Goal: Task Accomplishment & Management: Use online tool/utility

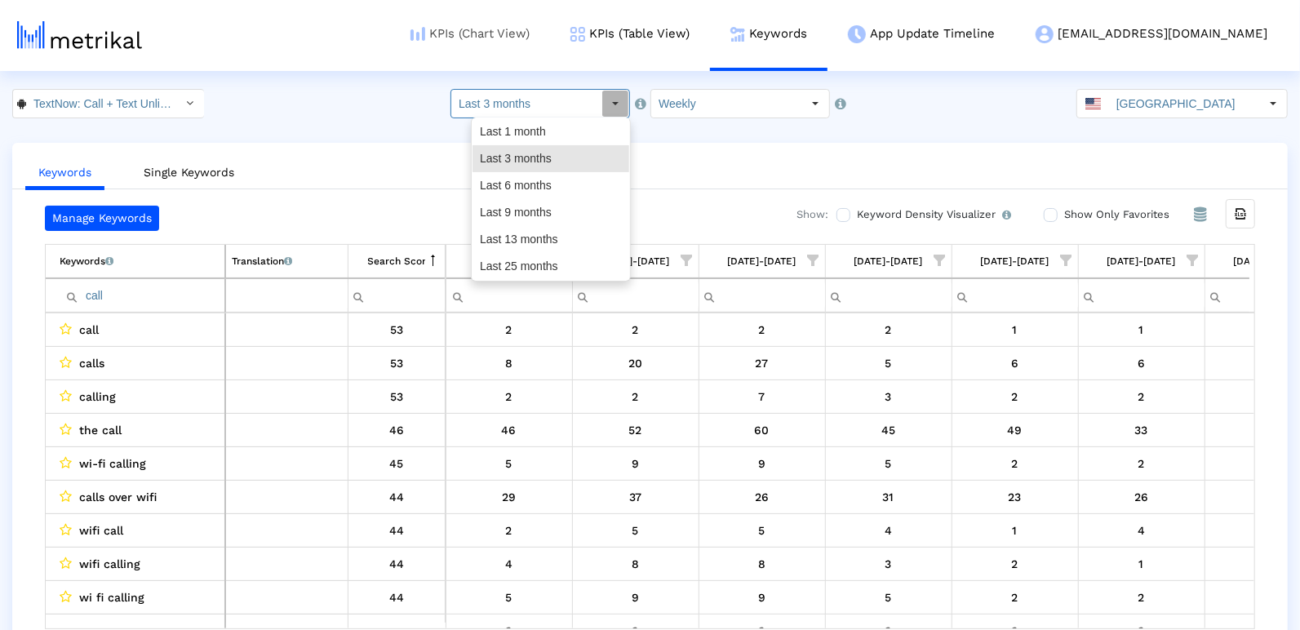
scroll to position [0, 834]
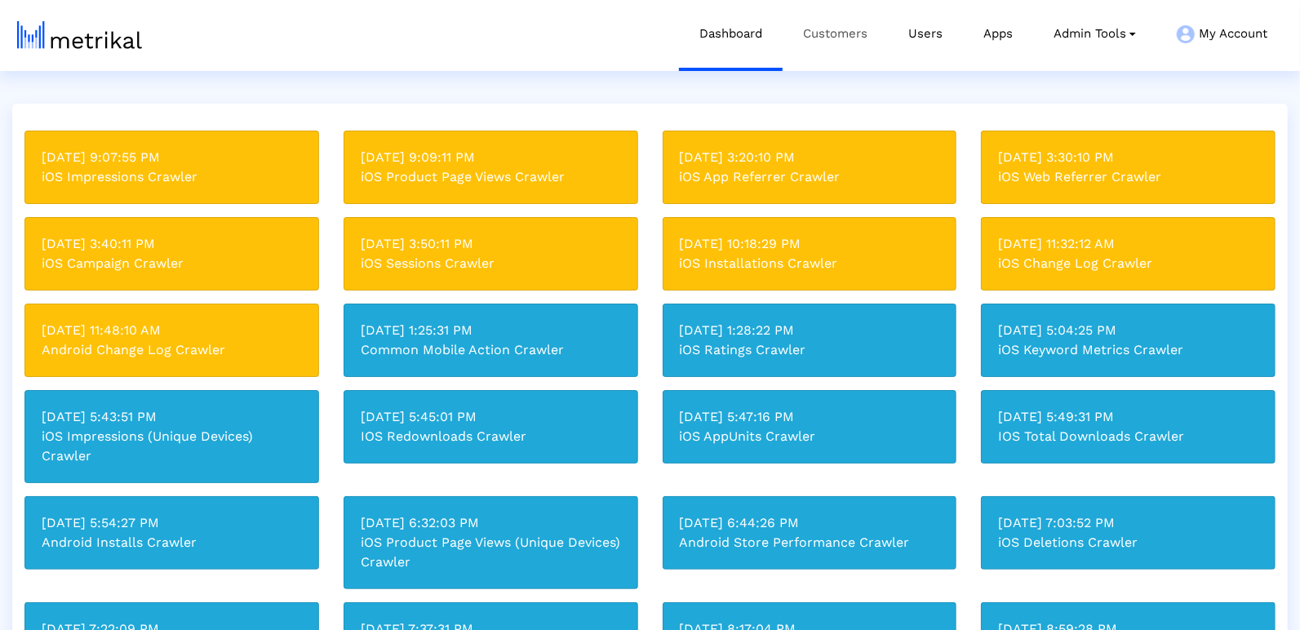
click at [830, 33] on link "Customers" at bounding box center [835, 34] width 105 height 68
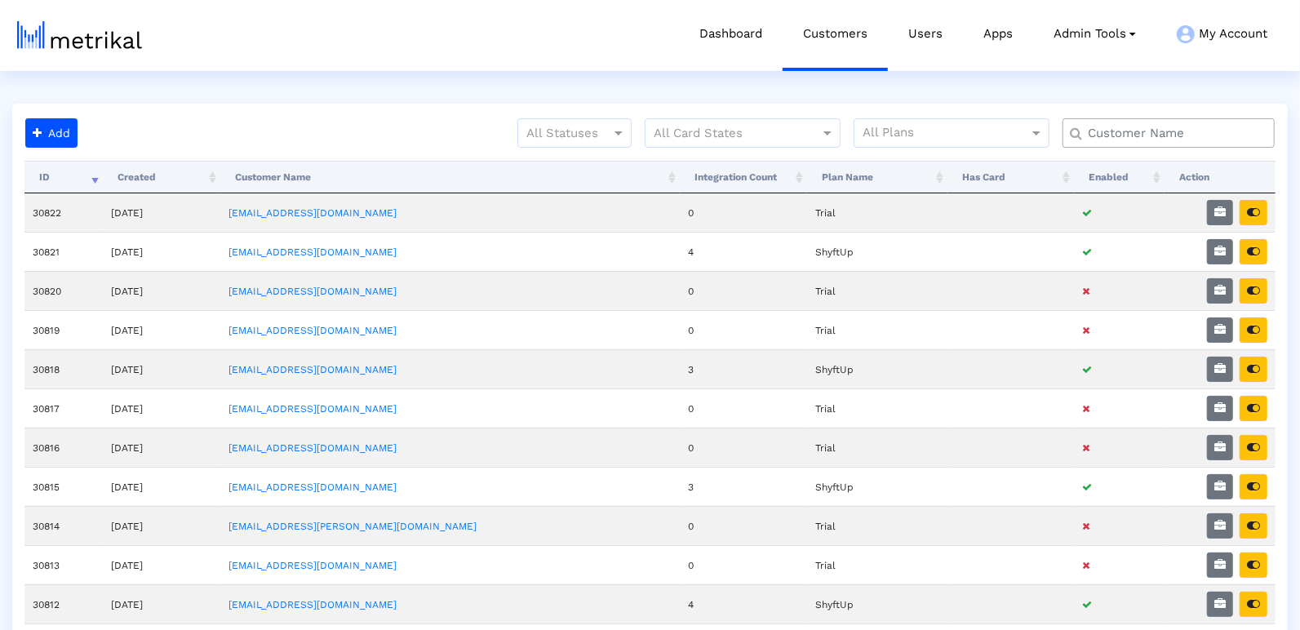
click at [1136, 122] on div at bounding box center [1169, 132] width 212 height 29
click at [1128, 130] on input "text" at bounding box center [1172, 133] width 192 height 17
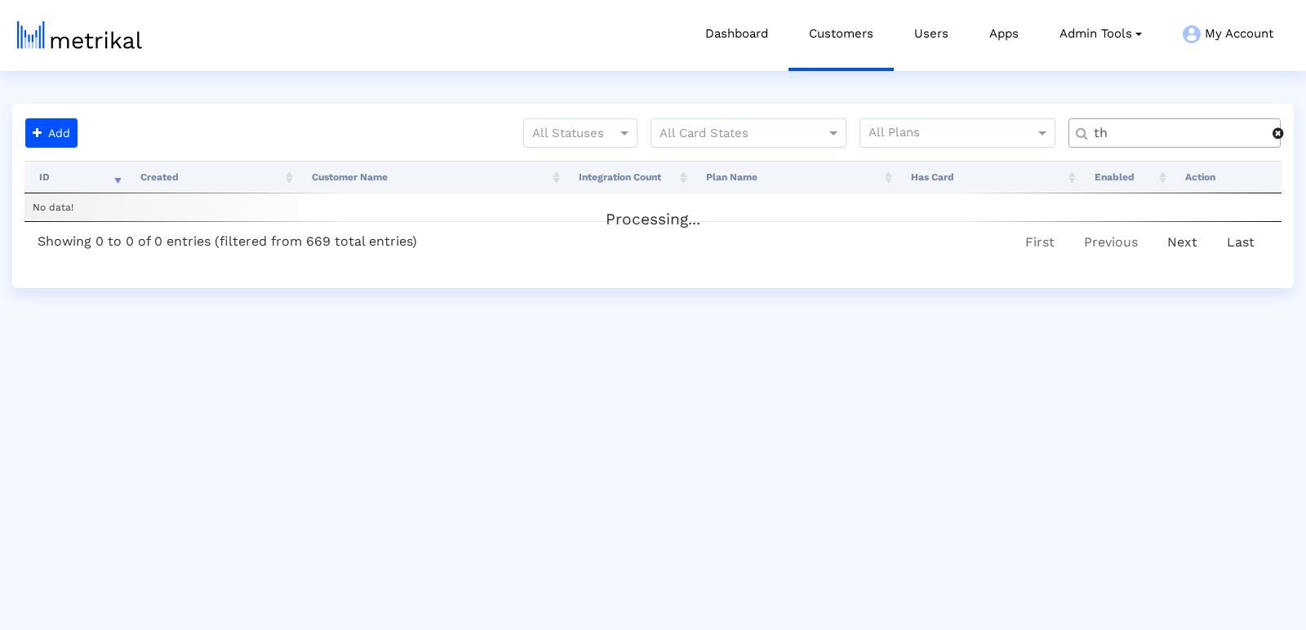
type input "t"
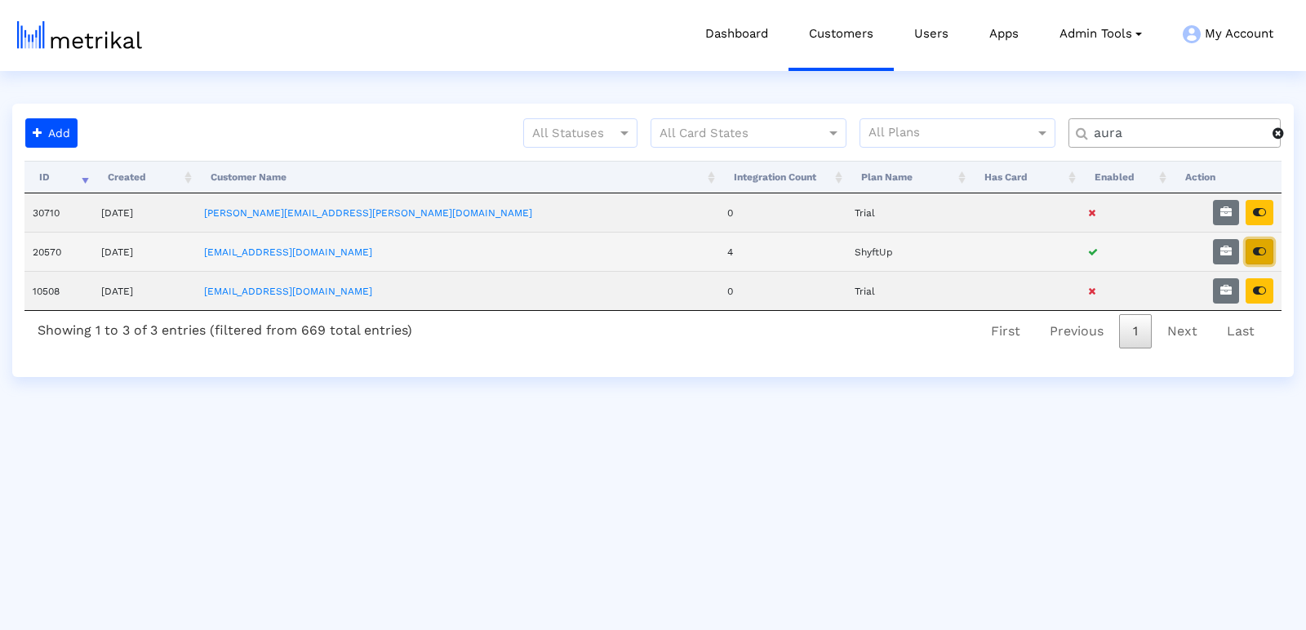
click at [1261, 255] on button "button" at bounding box center [1259, 251] width 28 height 25
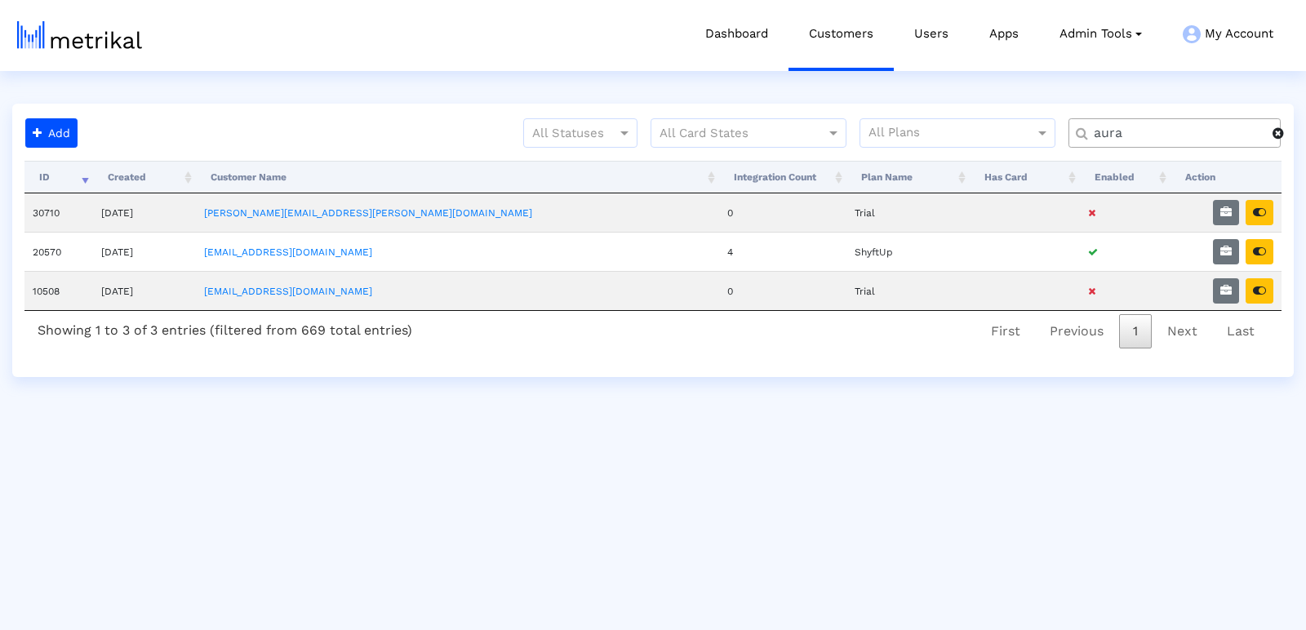
click at [1102, 131] on input "aura" at bounding box center [1177, 133] width 190 height 17
type input "textn"
click at [1267, 246] on div "Processing... ID Created Customer Name Integration Count Plan Name Has Card Ena…" at bounding box center [652, 257] width 1257 height 192
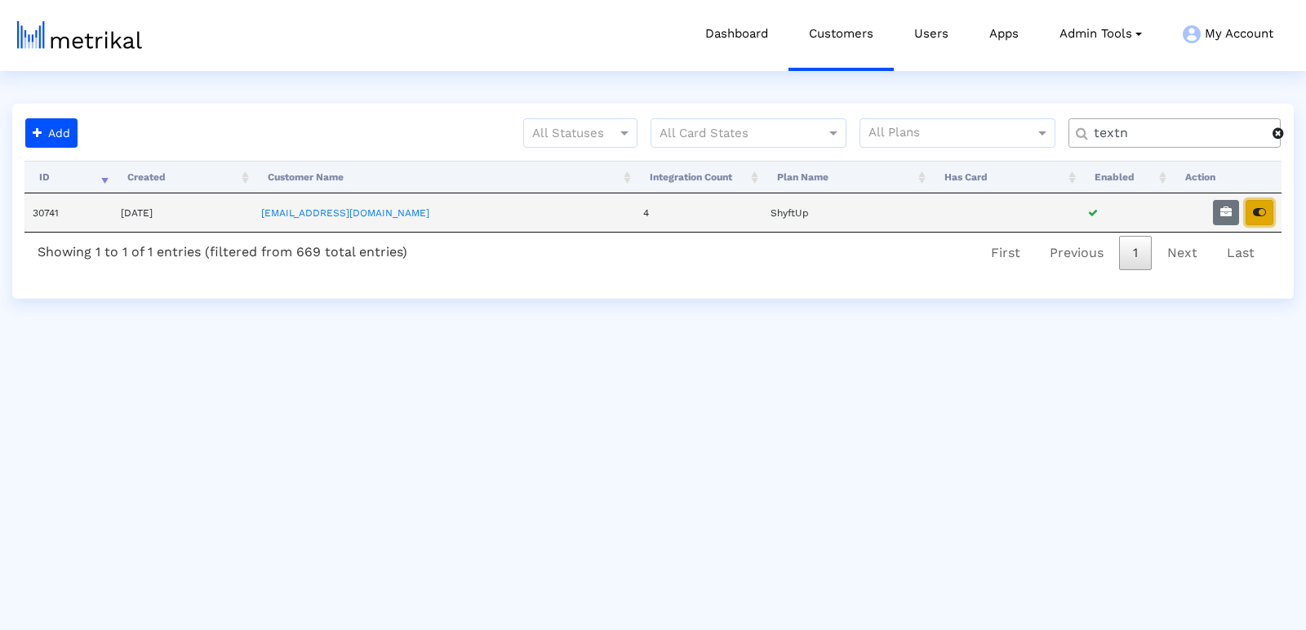
click at [1266, 212] on button "button" at bounding box center [1259, 212] width 28 height 25
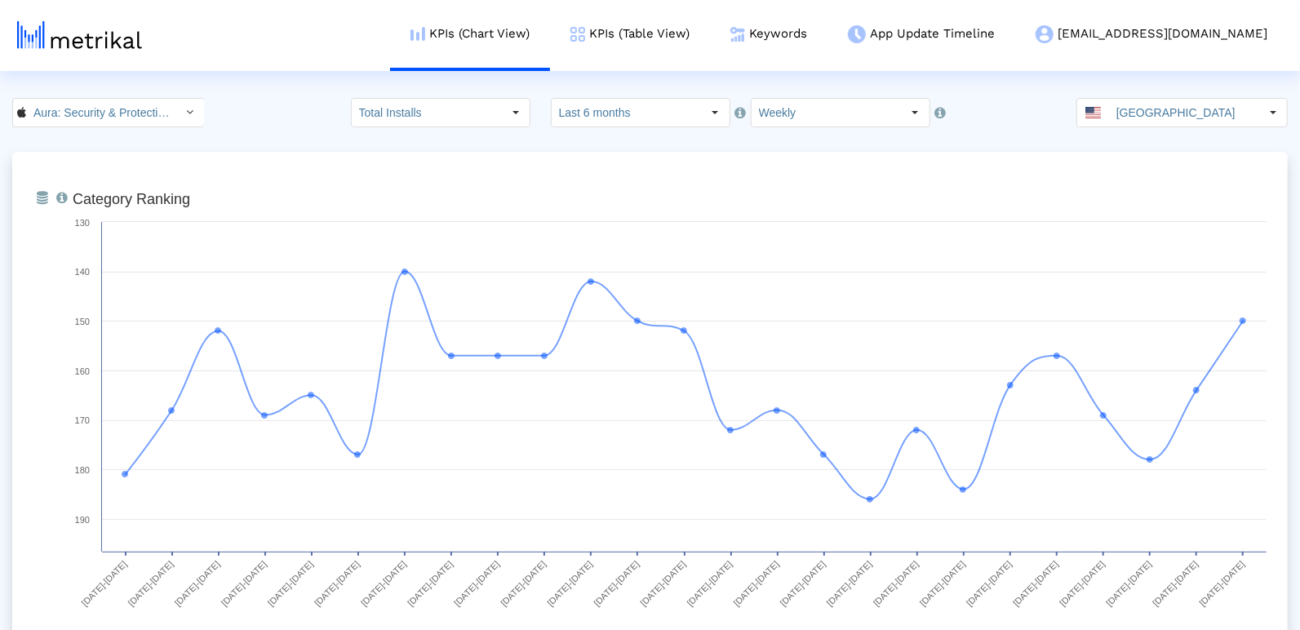
click at [149, 128] on crea-index "Aura: Security & Protection < 1547735089 > Total Installs Select how far back f…" at bounding box center [650, 586] width 1300 height 976
click at [150, 115] on input "Aura: Security & Protection < 1547735089 >" at bounding box center [99, 113] width 147 height 28
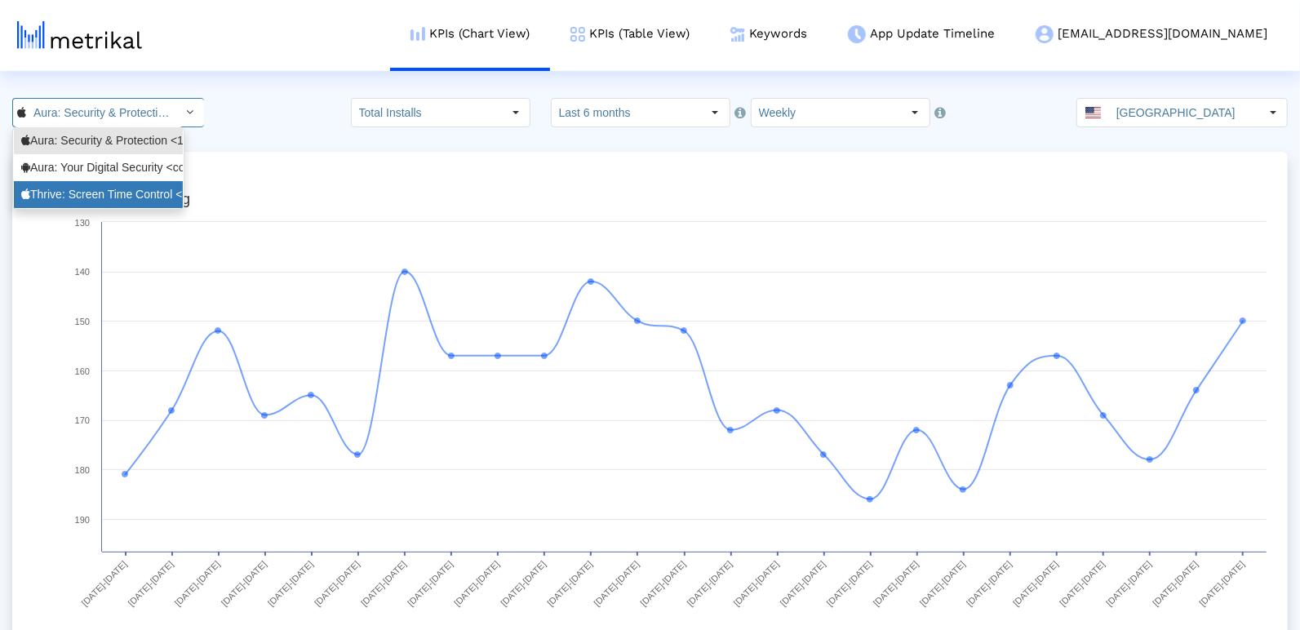
drag, startPoint x: 131, startPoint y: 197, endPoint x: 315, endPoint y: 184, distance: 184.9
click at [131, 197] on div "Thrive: Screen Time Control <6744621513>" at bounding box center [98, 195] width 154 height 16
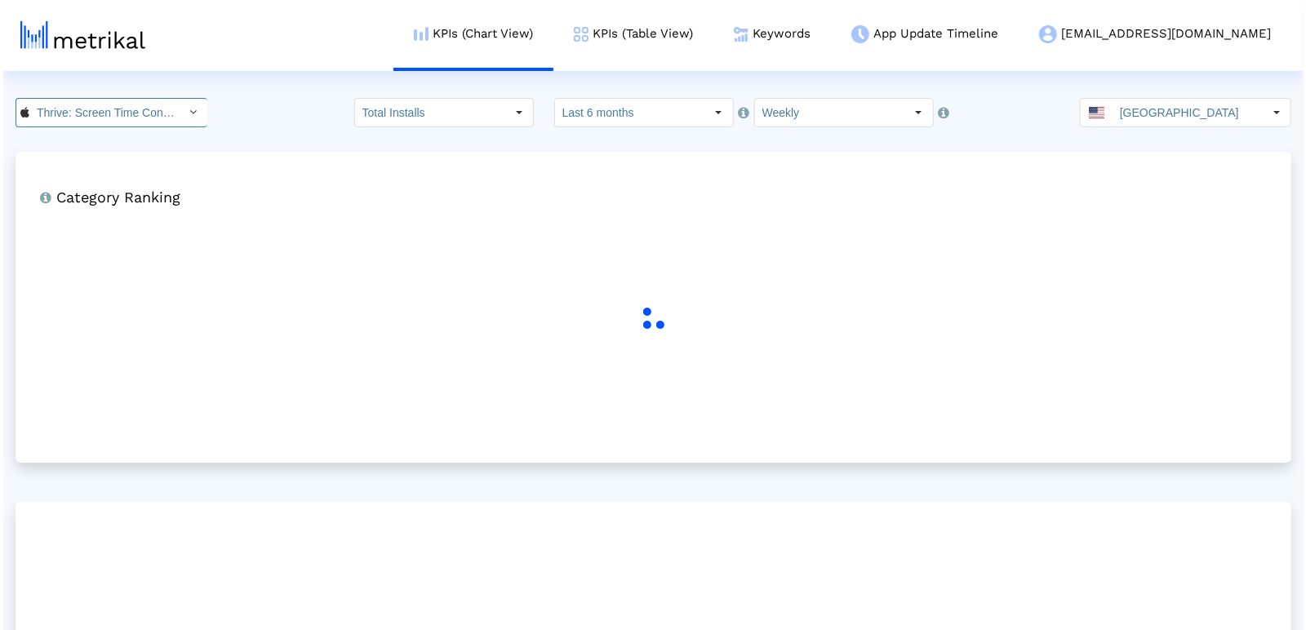
scroll to position [0, 109]
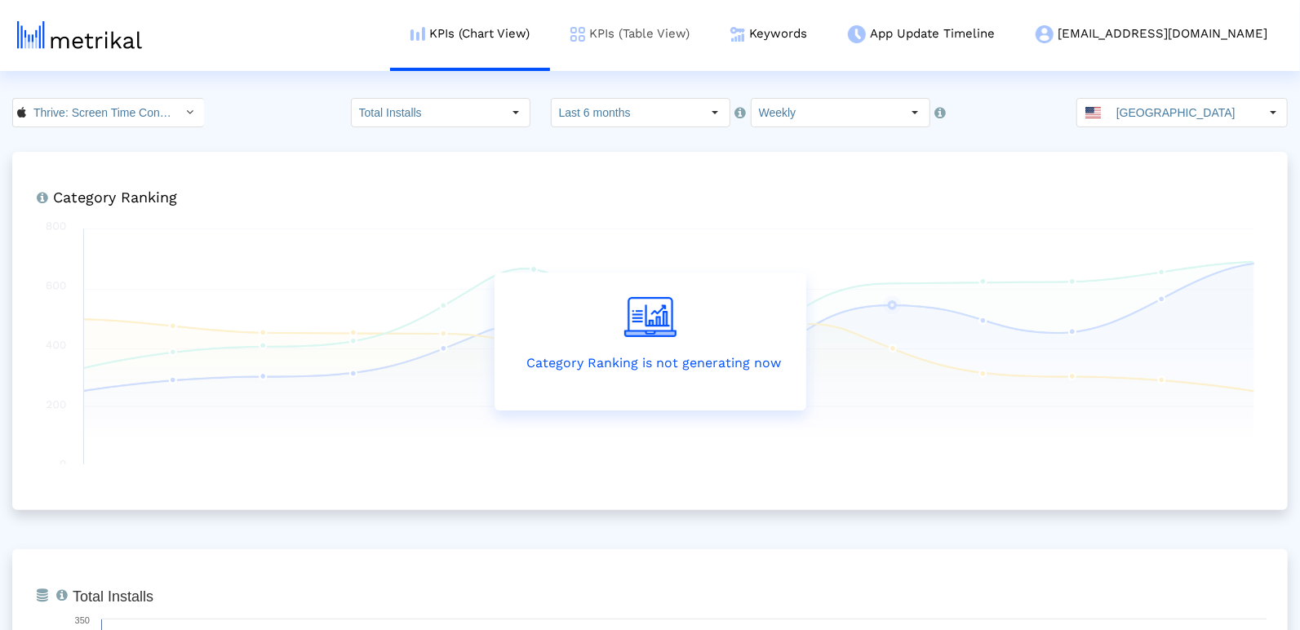
click at [710, 38] on link "KPIs (Table View)" at bounding box center [630, 34] width 160 height 68
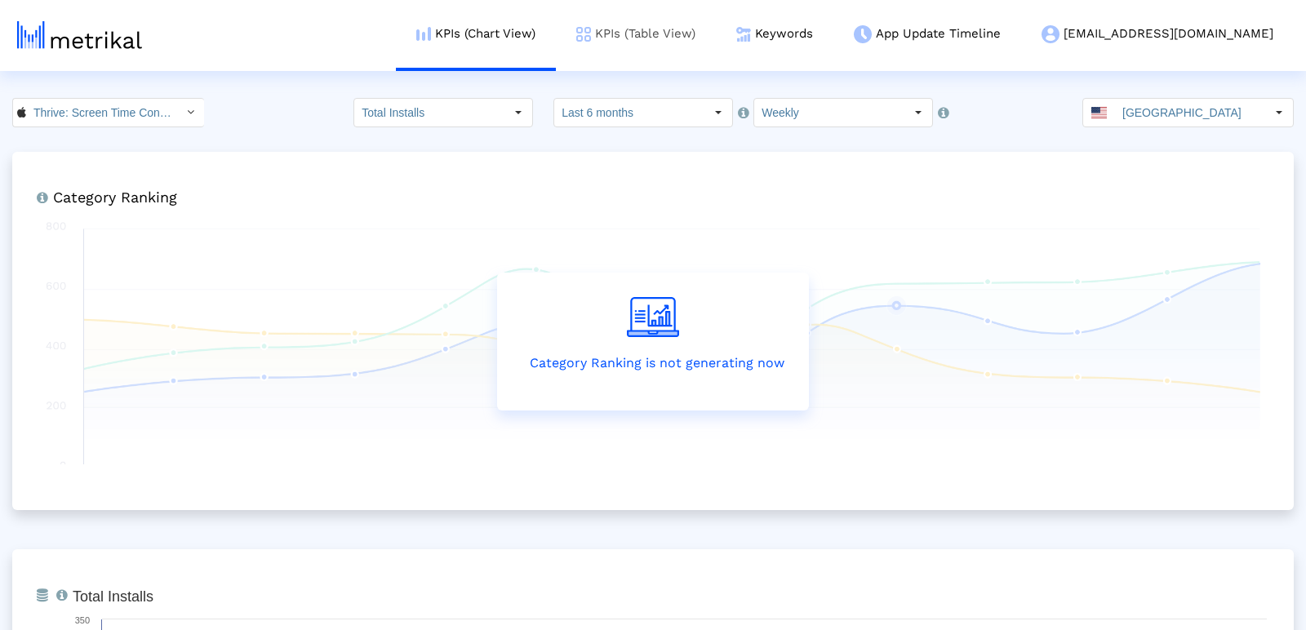
click at [716, 27] on link "KPIs (Table View)" at bounding box center [636, 34] width 160 height 68
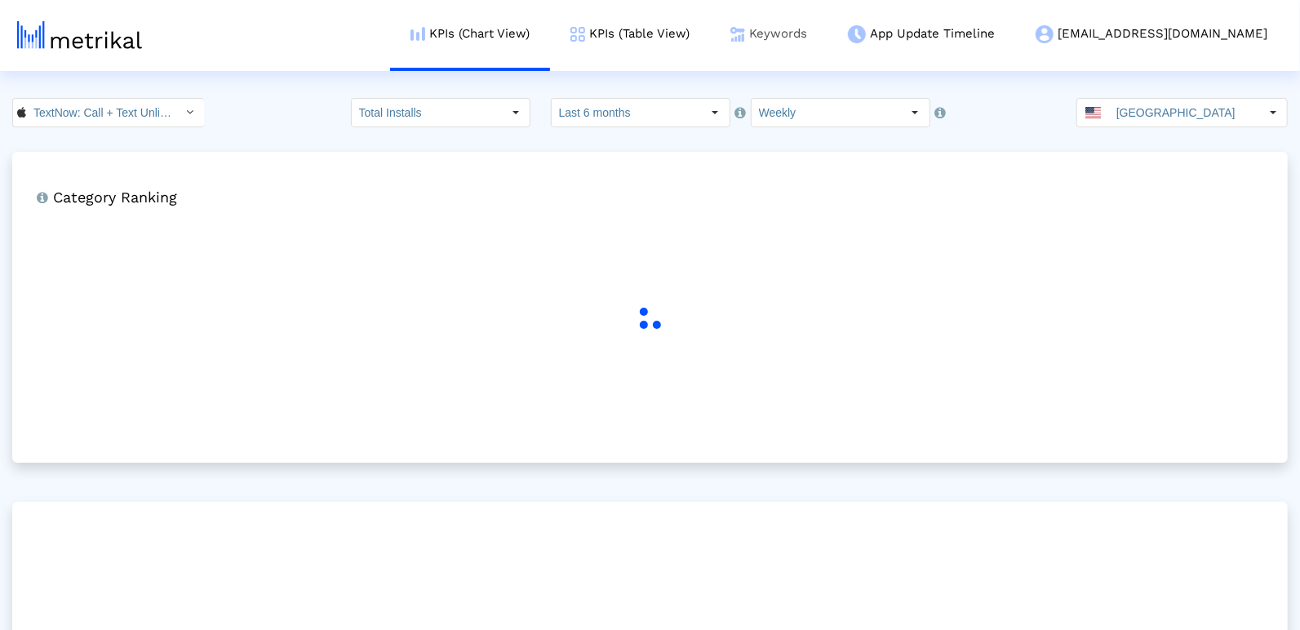
click at [827, 41] on link "Keywords" at bounding box center [769, 34] width 118 height 68
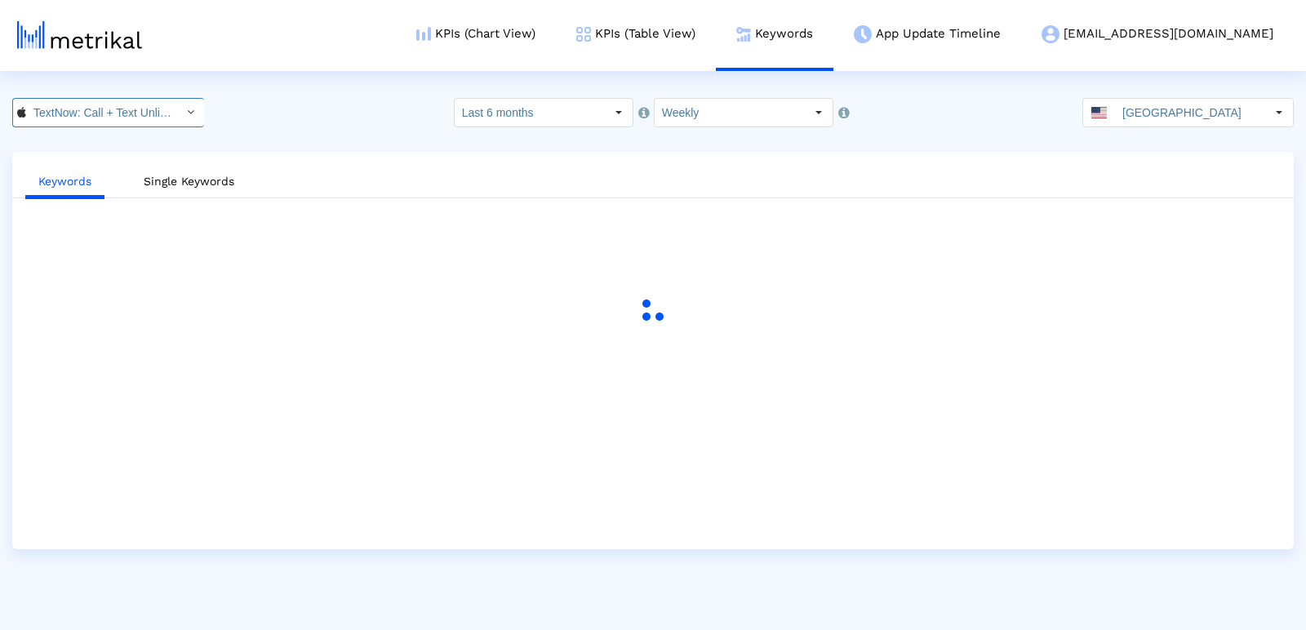
click at [135, 109] on input "TextNow: Call + Text Unlimited < 314716233 >" at bounding box center [99, 113] width 147 height 28
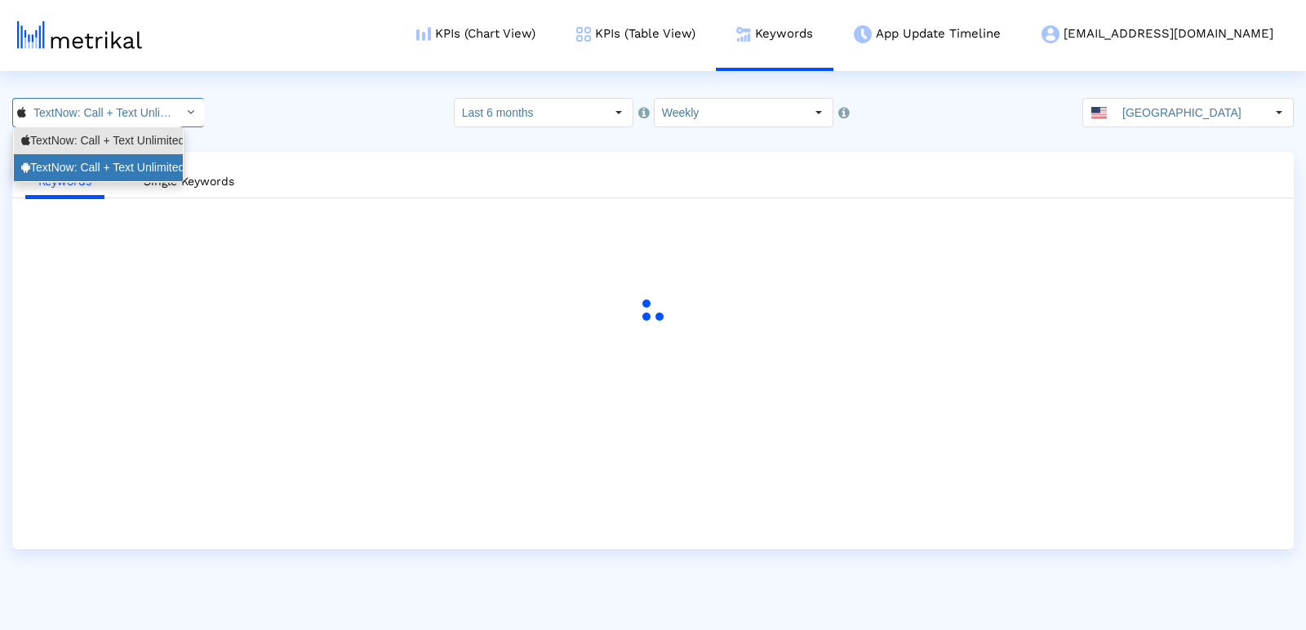
click at [102, 164] on div "TextNow: Call + Text Unlimited <com.enflick.android.TextNow>" at bounding box center [98, 168] width 154 height 16
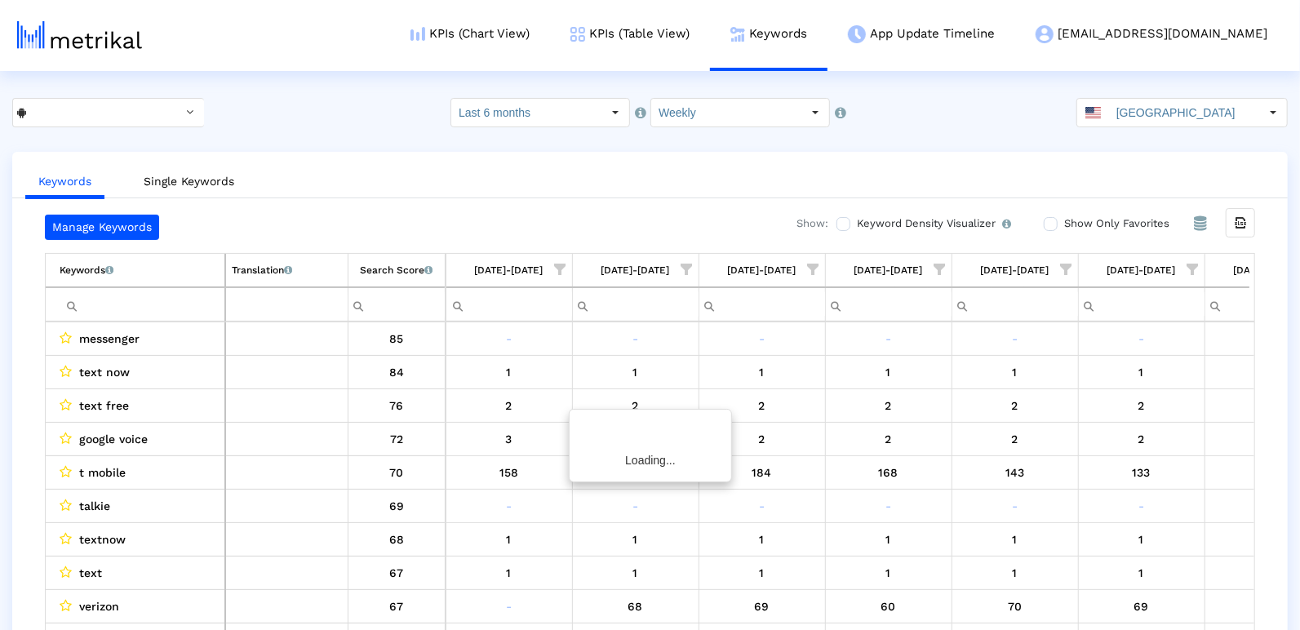
scroll to position [0, 2357]
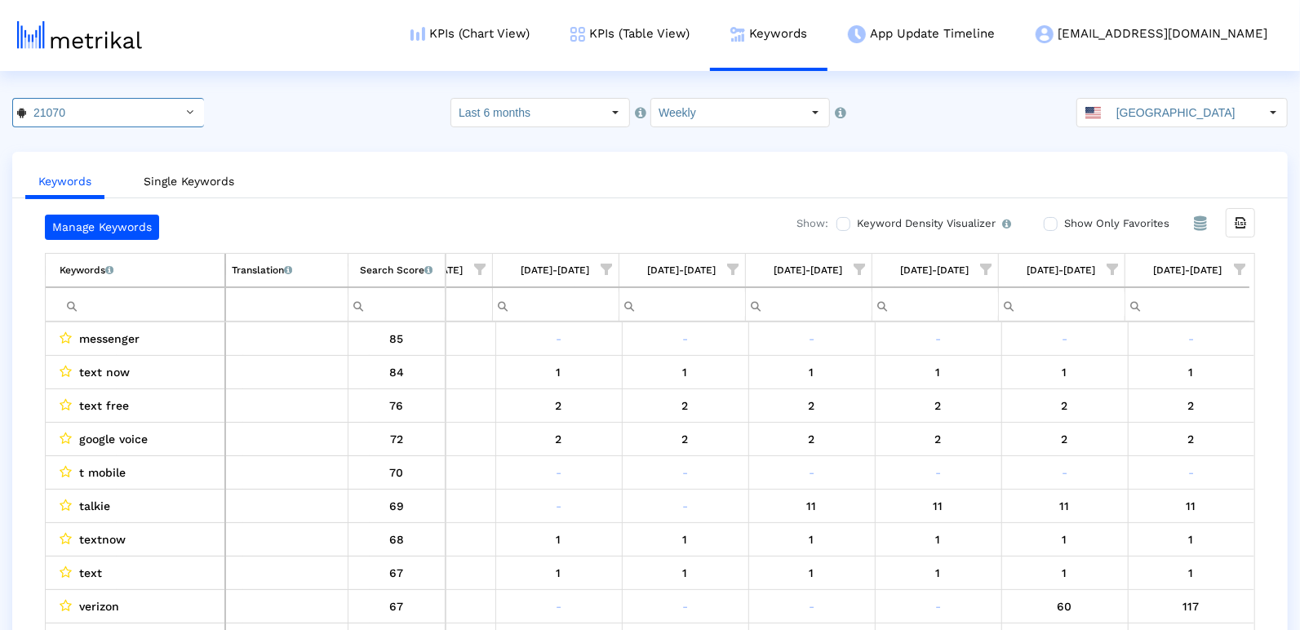
click at [117, 304] on input "Filter cell" at bounding box center [142, 304] width 165 height 27
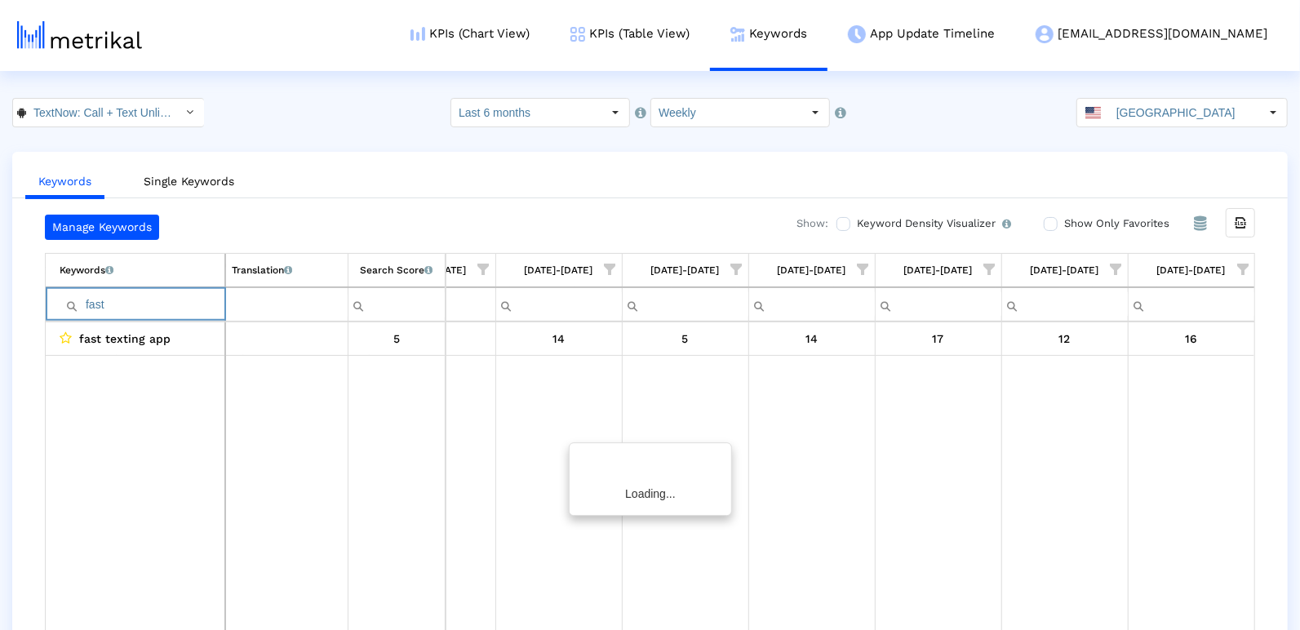
scroll to position [0, 2352]
click at [356, 238] on crea-keywords "Manage Keywords Show: Keyword Density Visualizer Turn this on to view where and…" at bounding box center [650, 427] width 1210 height 424
click at [97, 298] on input "fast" at bounding box center [142, 304] width 165 height 27
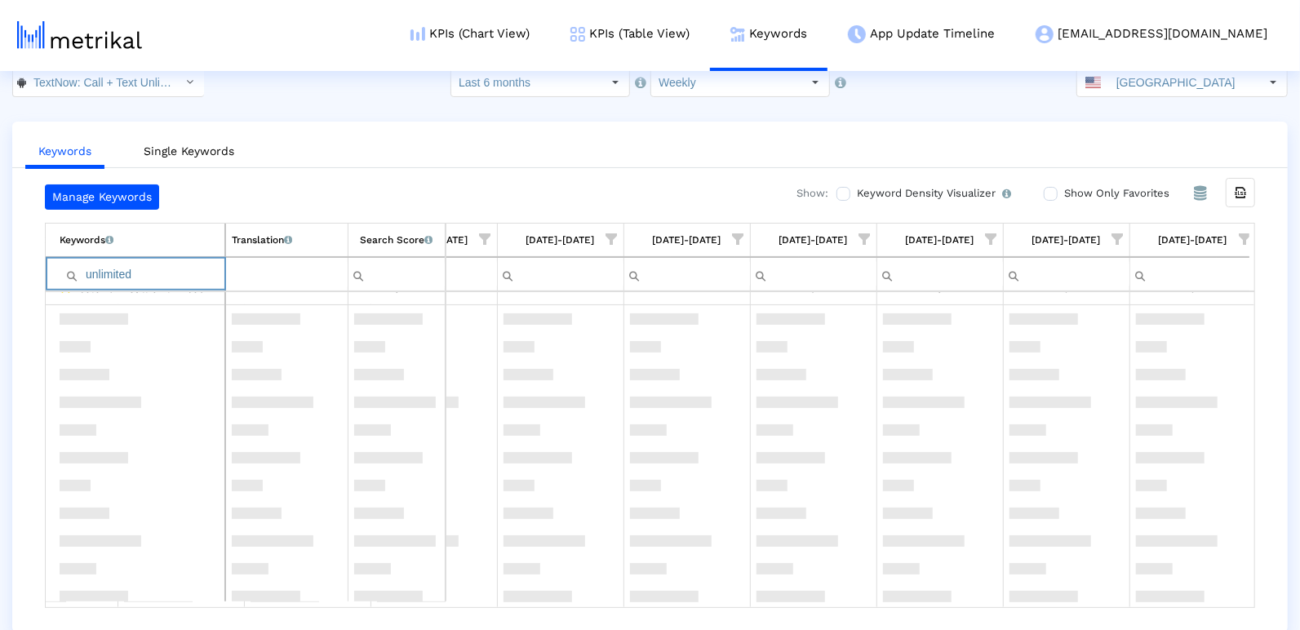
scroll to position [0, 0]
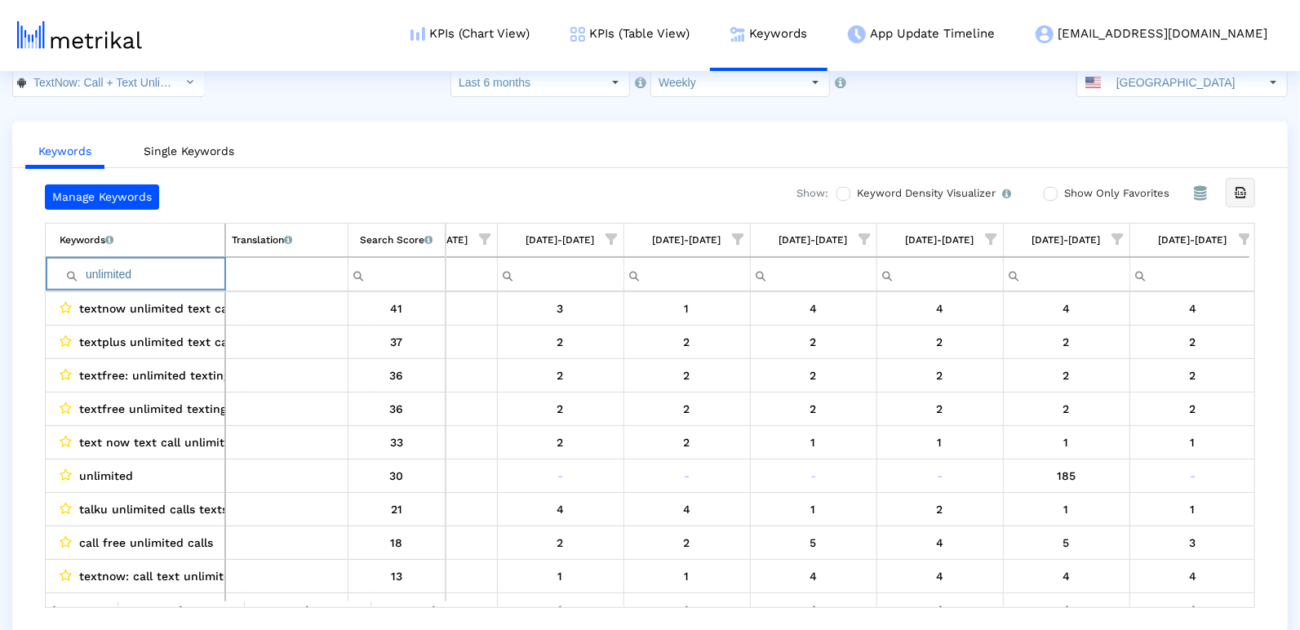
type input "unlimited"
click at [1246, 189] on icon "Export all data" at bounding box center [1240, 192] width 15 height 15
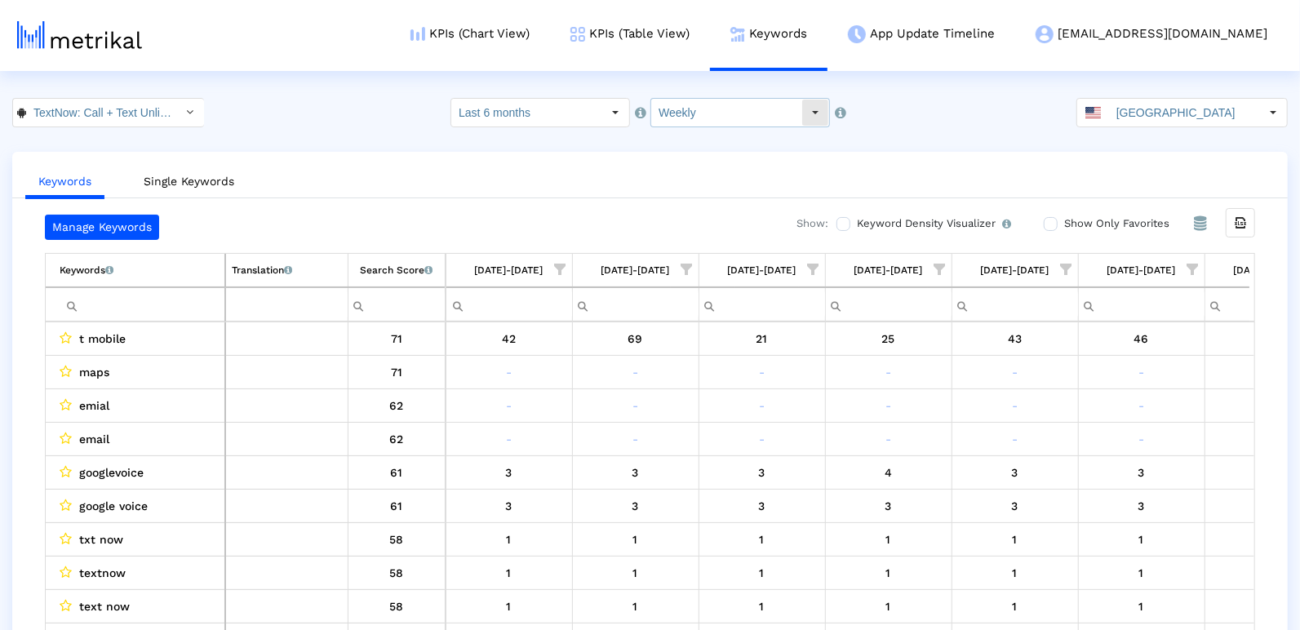
scroll to position [0, 2357]
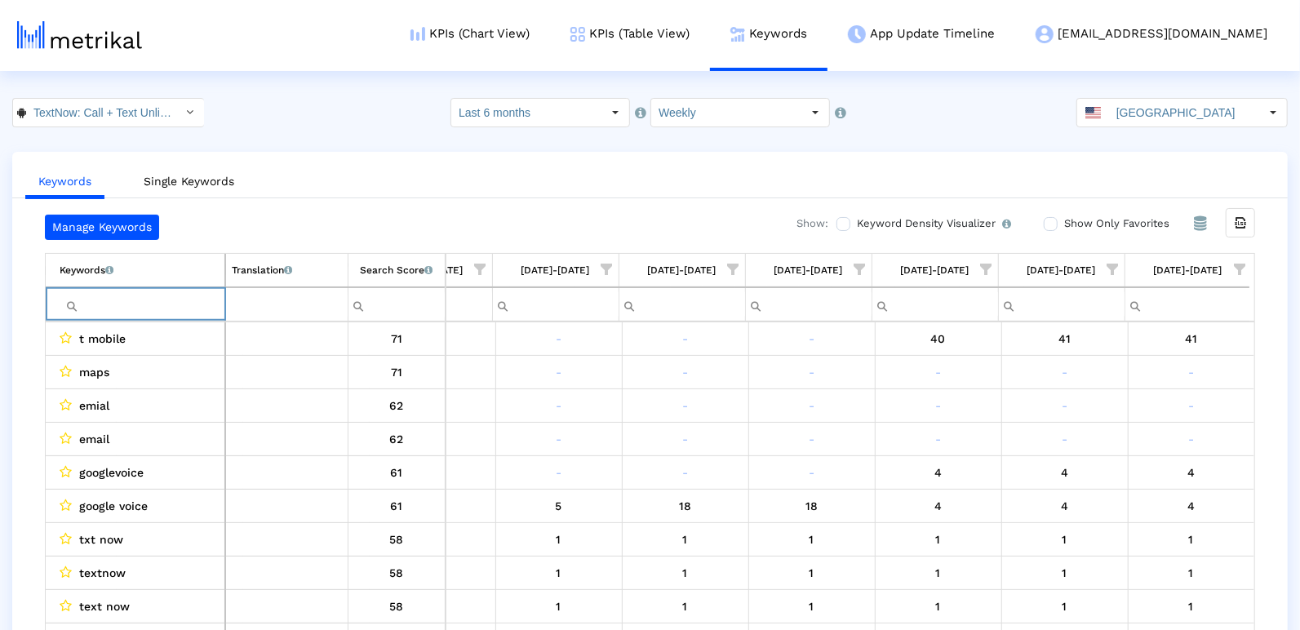
click at [119, 297] on input "Filter cell" at bounding box center [142, 304] width 165 height 27
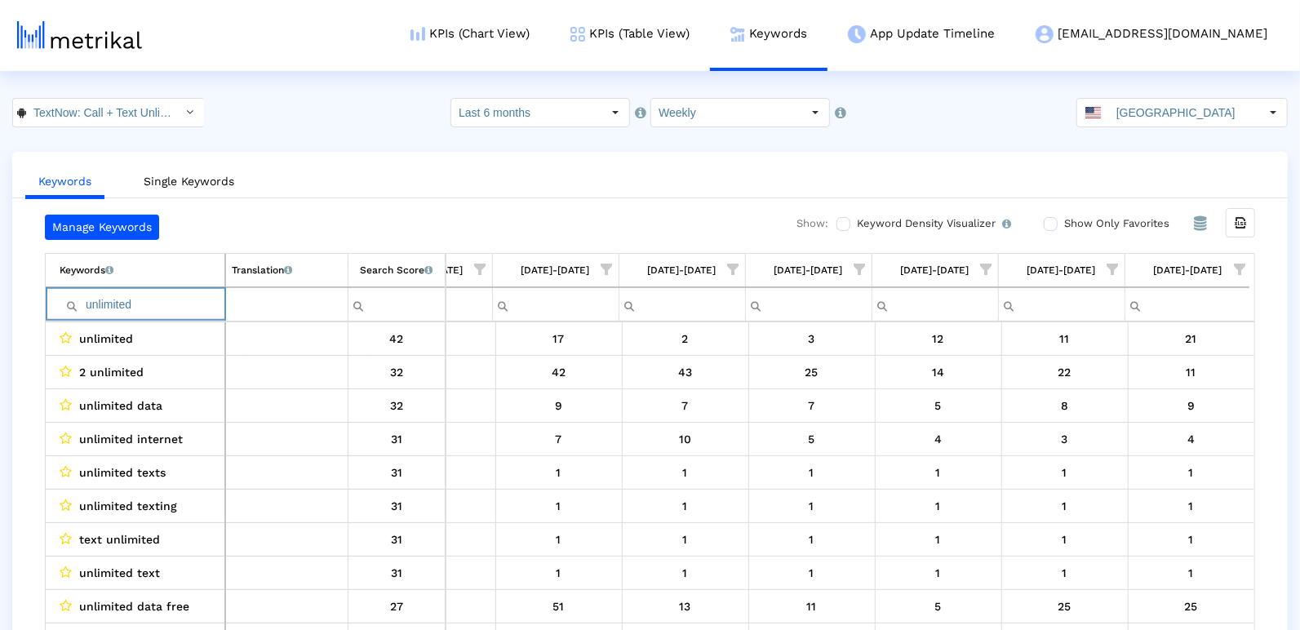
click at [1244, 224] on icon "Export all data" at bounding box center [1240, 222] width 15 height 15
click at [144, 310] on input "unlimited" at bounding box center [142, 304] width 165 height 27
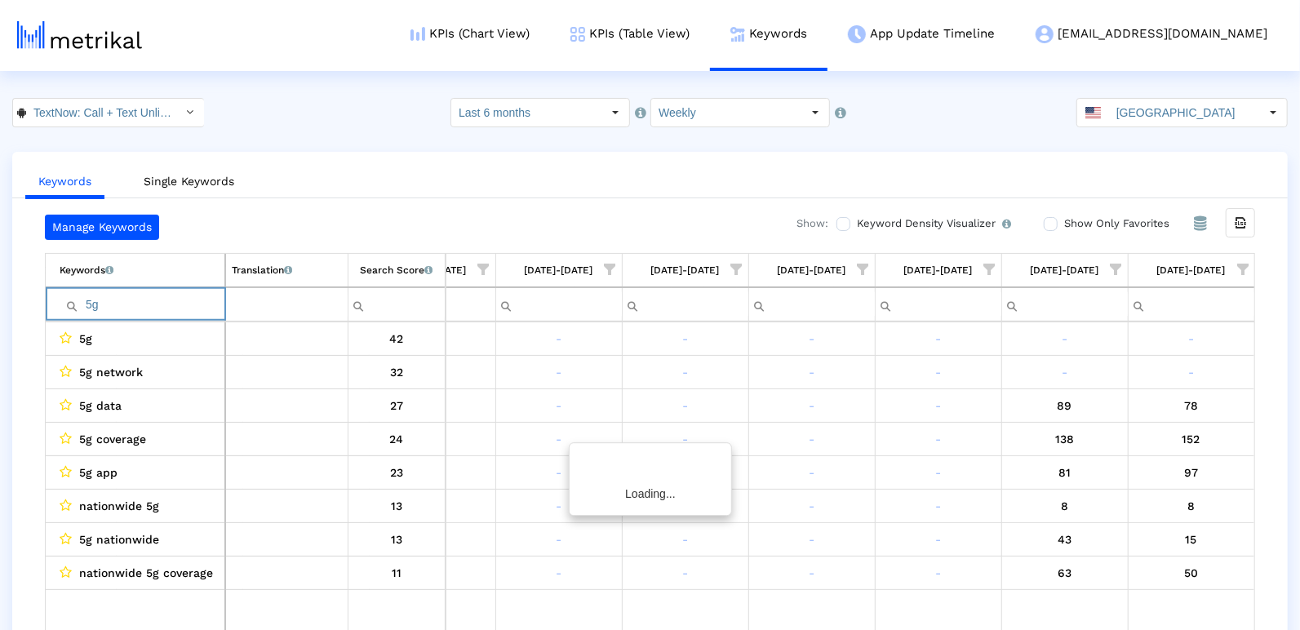
scroll to position [0, 2352]
click at [1230, 224] on div "Export all data" at bounding box center [1241, 223] width 28 height 28
click at [116, 296] on input "5g" at bounding box center [142, 304] width 165 height 27
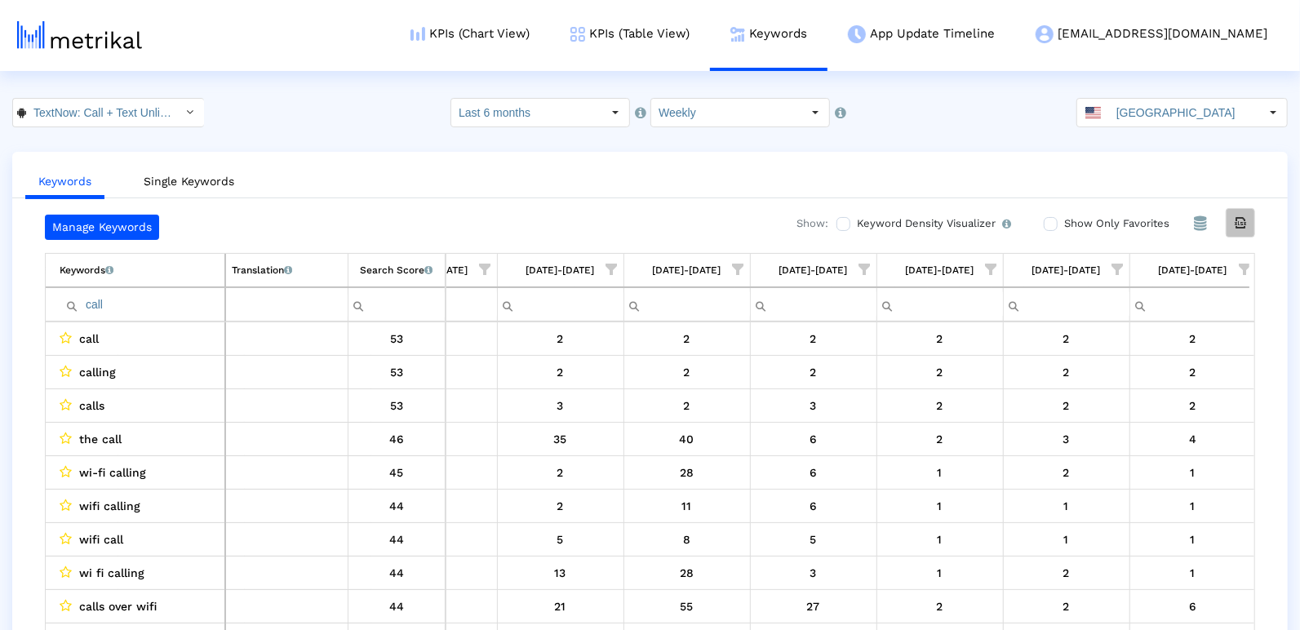
click at [1237, 229] on div "Export all data" at bounding box center [1241, 223] width 28 height 28
click at [112, 301] on input "call" at bounding box center [142, 304] width 165 height 27
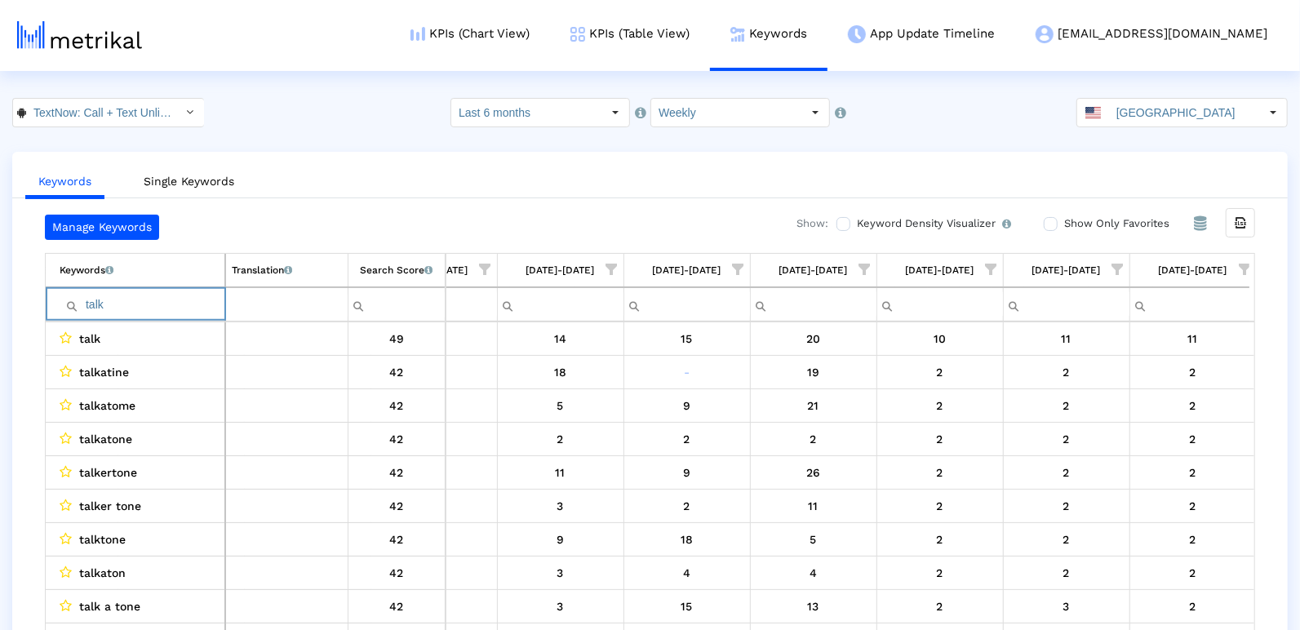
type input "talk"
drag, startPoint x: 1242, startPoint y: 269, endPoint x: 1244, endPoint y: 204, distance: 65.3
click at [1244, 204] on div "Keywords Single Keywords Manage Keywords Show: Keyword Density Visualizer Turn …" at bounding box center [650, 407] width 1276 height 511
click at [1257, 198] on div "Keywords Single Keywords Manage Keywords Show: Keyword Density Visualizer Turn …" at bounding box center [650, 407] width 1276 height 511
click at [1250, 216] on div "Export all data" at bounding box center [1241, 223] width 28 height 28
